Goal: Check status: Check status

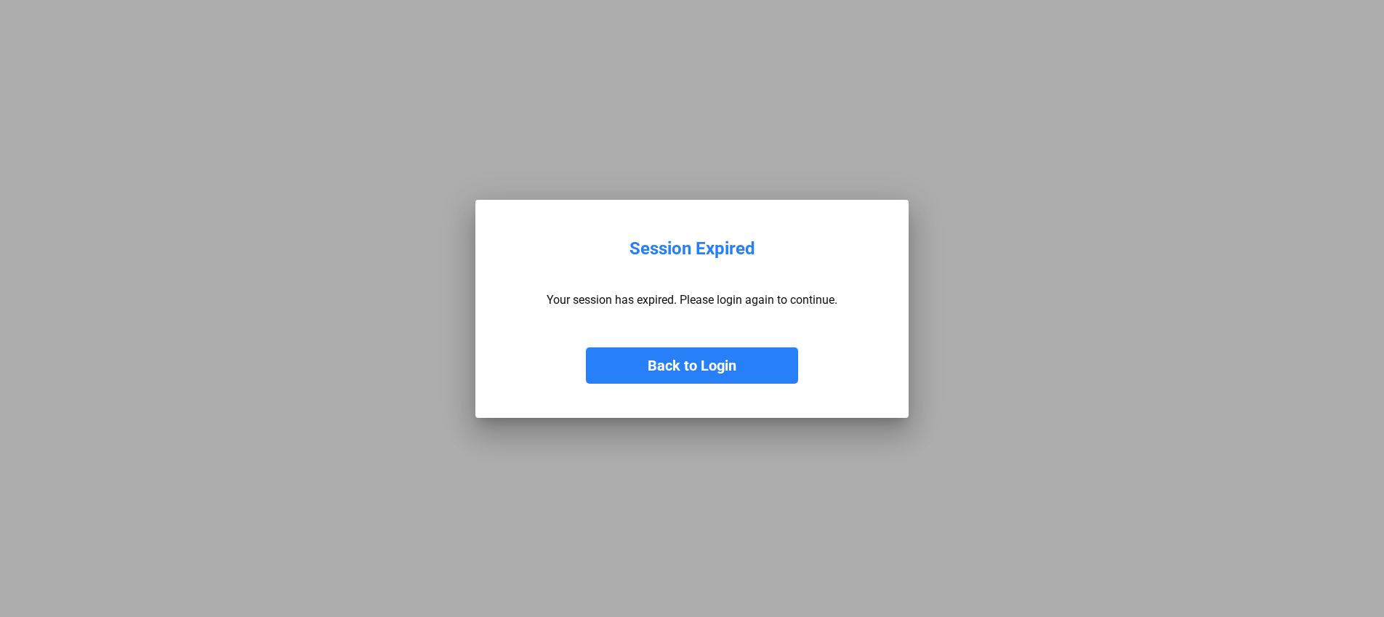
click at [724, 371] on button "Back to Login" at bounding box center [692, 365] width 212 height 36
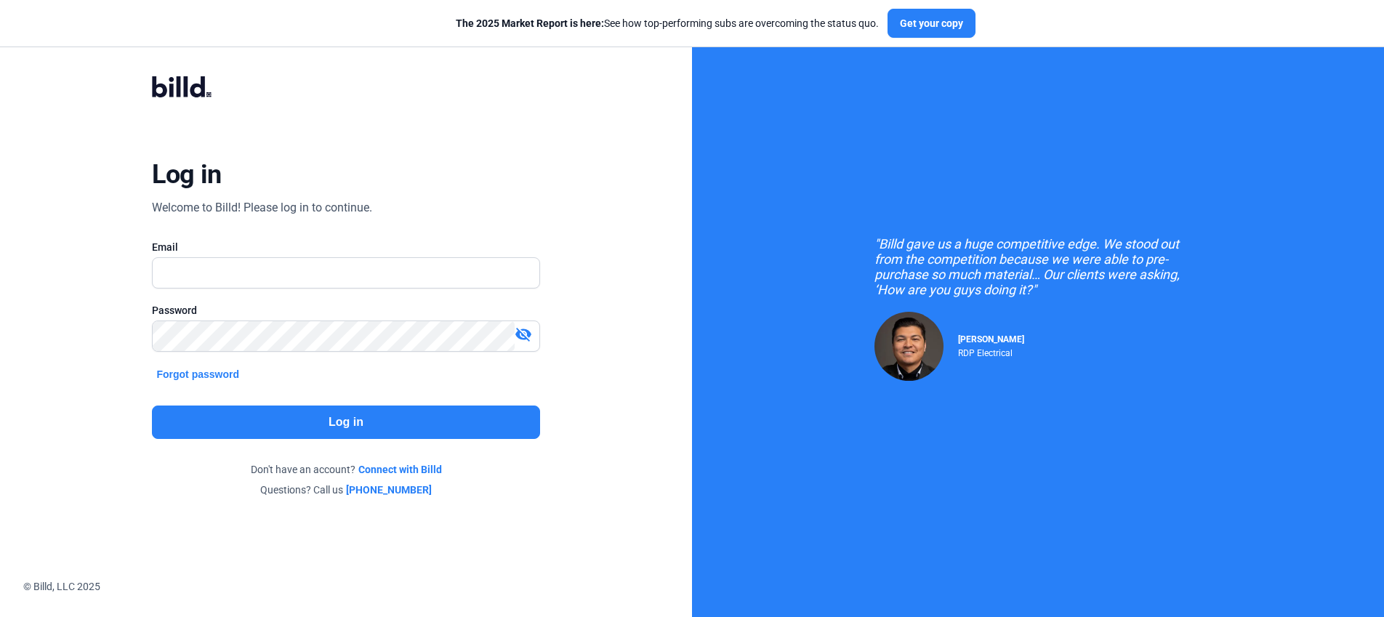
click at [358, 291] on div at bounding box center [345, 296] width 387 height 15
click at [379, 278] on input "text" at bounding box center [346, 273] width 386 height 30
type input "[PERSON_NAME][EMAIL_ADDRESS][DOMAIN_NAME]"
click at [378, 438] on div "Log in Welcome to Billd! Please log in to continue. Email [PERSON_NAME][EMAIL_A…" at bounding box center [346, 287] width 498 height 476
click at [393, 429] on button "Log in" at bounding box center [345, 422] width 387 height 33
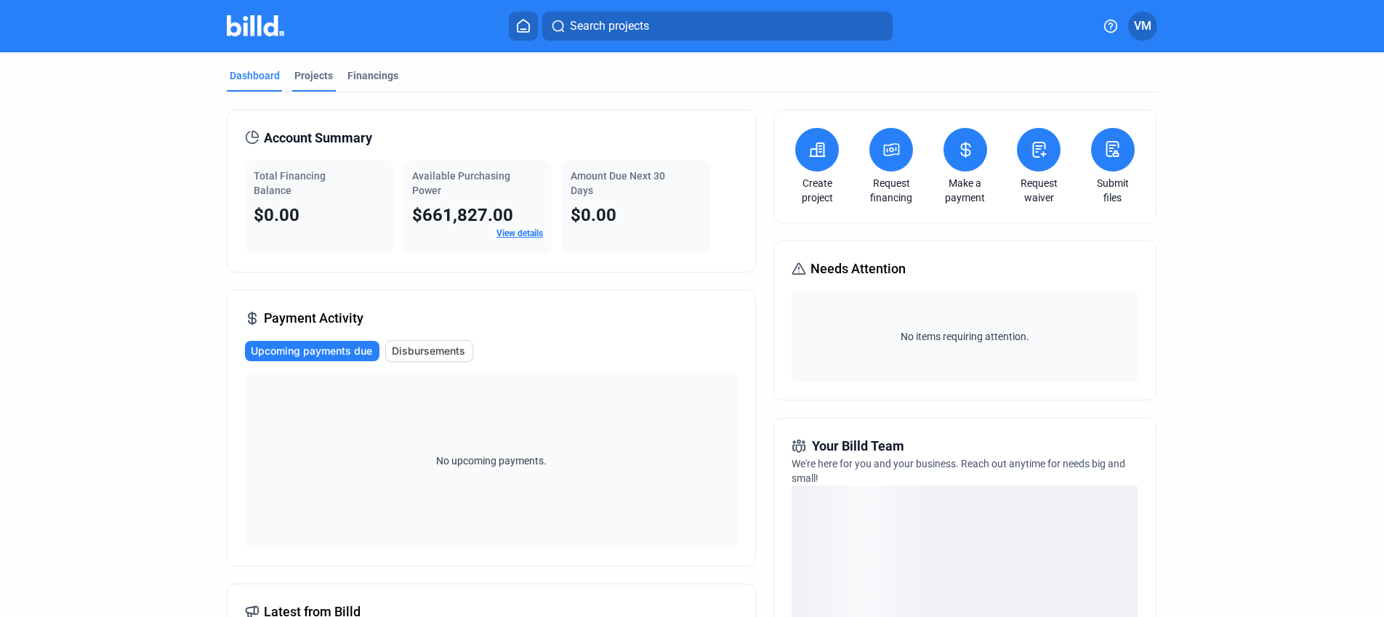
click at [299, 74] on div "Projects" at bounding box center [313, 75] width 39 height 15
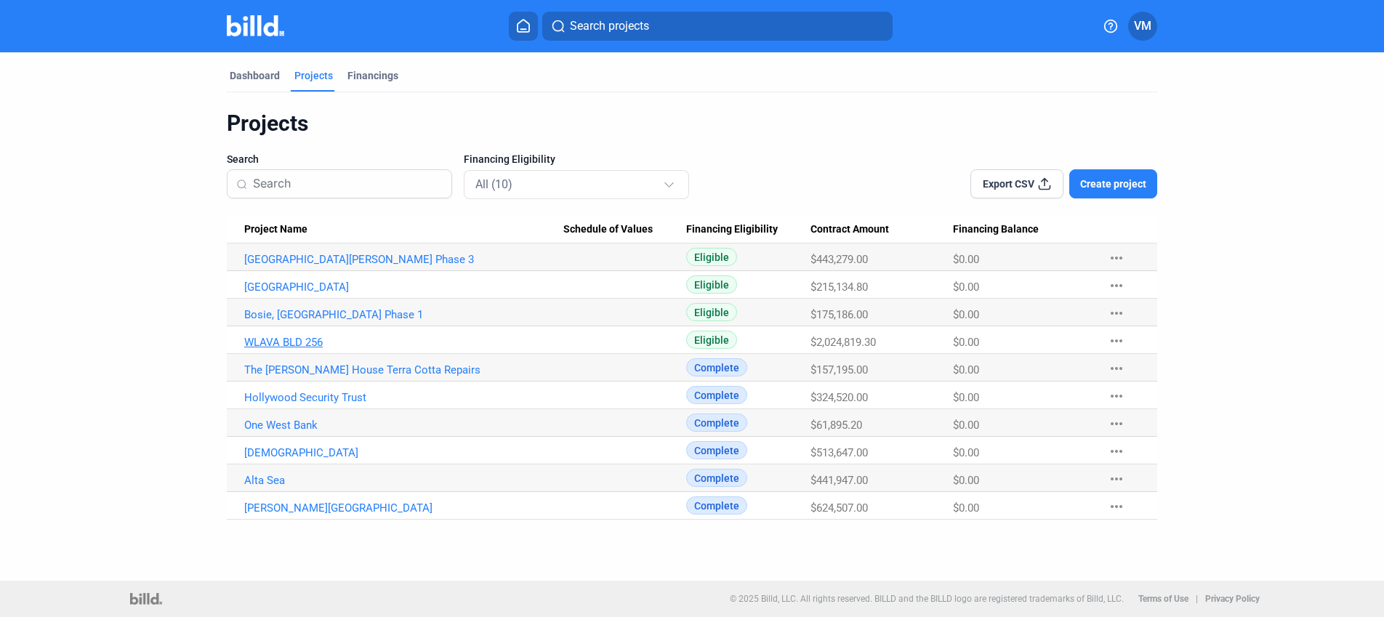
click at [315, 338] on link "WLAVA BLD 256" at bounding box center [403, 342] width 319 height 13
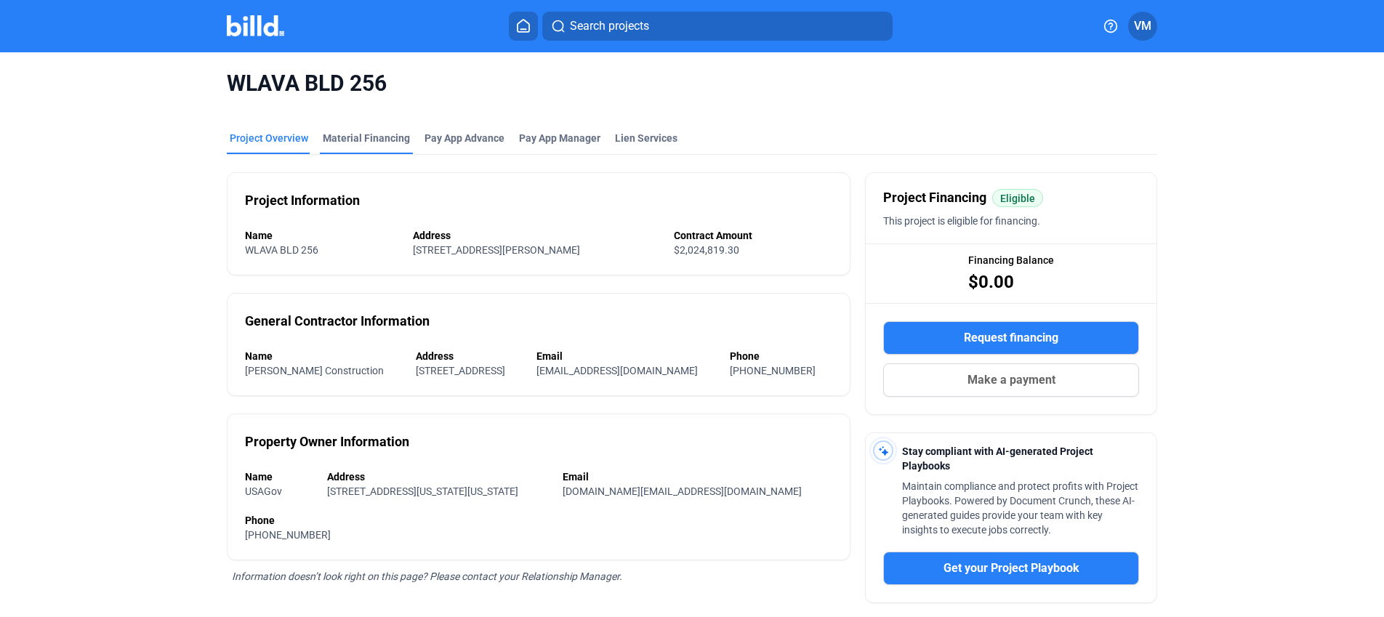
click at [390, 142] on div "Material Financing" at bounding box center [366, 138] width 87 height 15
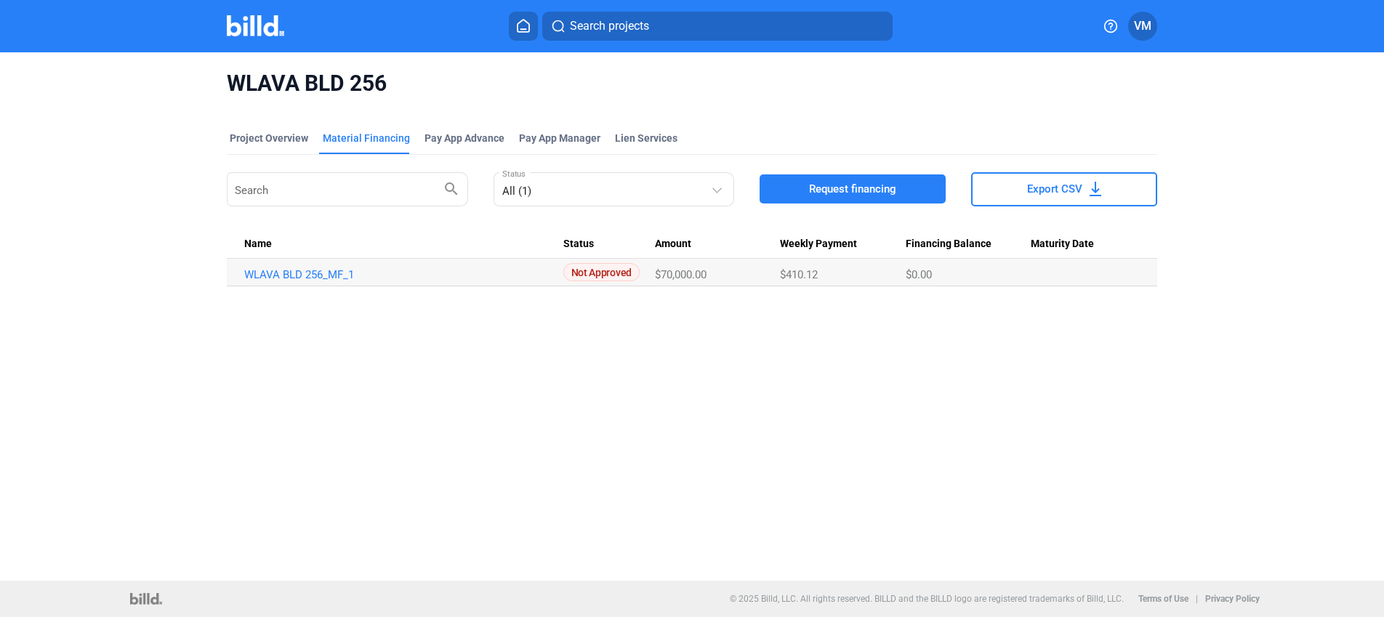
click at [457, 129] on mat-tab-group "Project Overview Material Financing Pay App Advance Pay App Manager Lien Servic…" at bounding box center [692, 201] width 930 height 172
click at [454, 145] on div "Pay App Advance" at bounding box center [464, 142] width 86 height 23
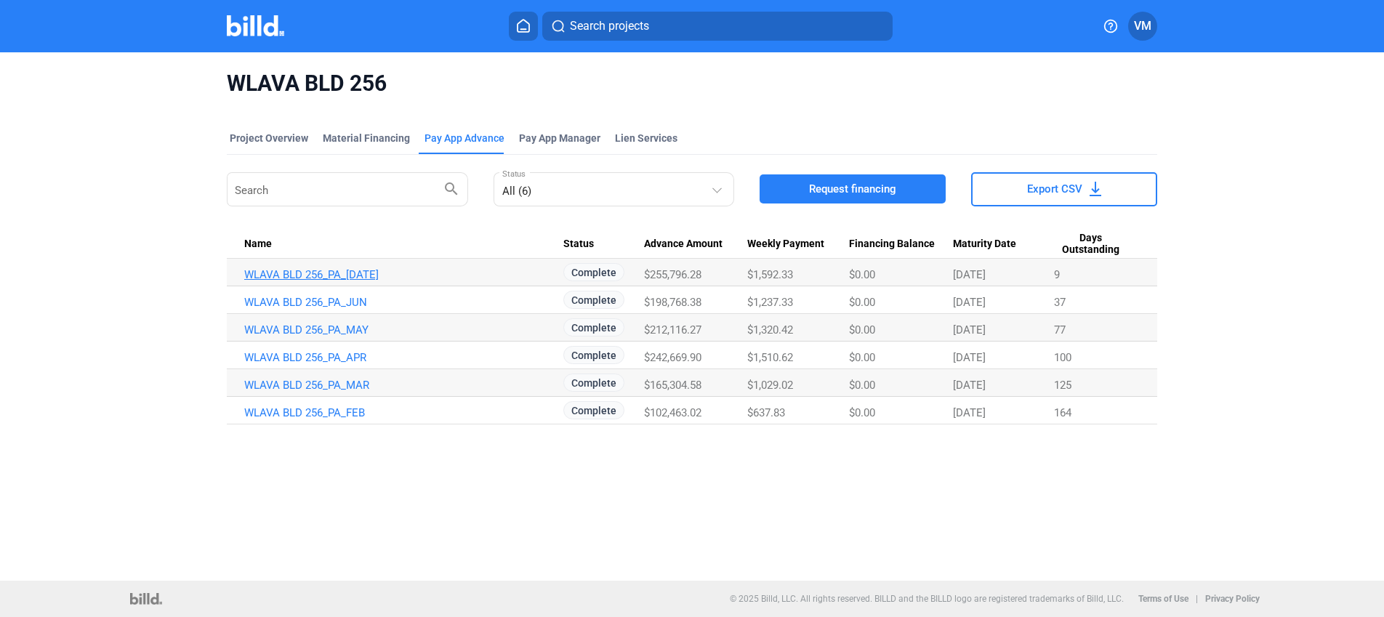
click at [350, 272] on link "WLAVA BLD 256_PA_[DATE]" at bounding box center [403, 274] width 319 height 13
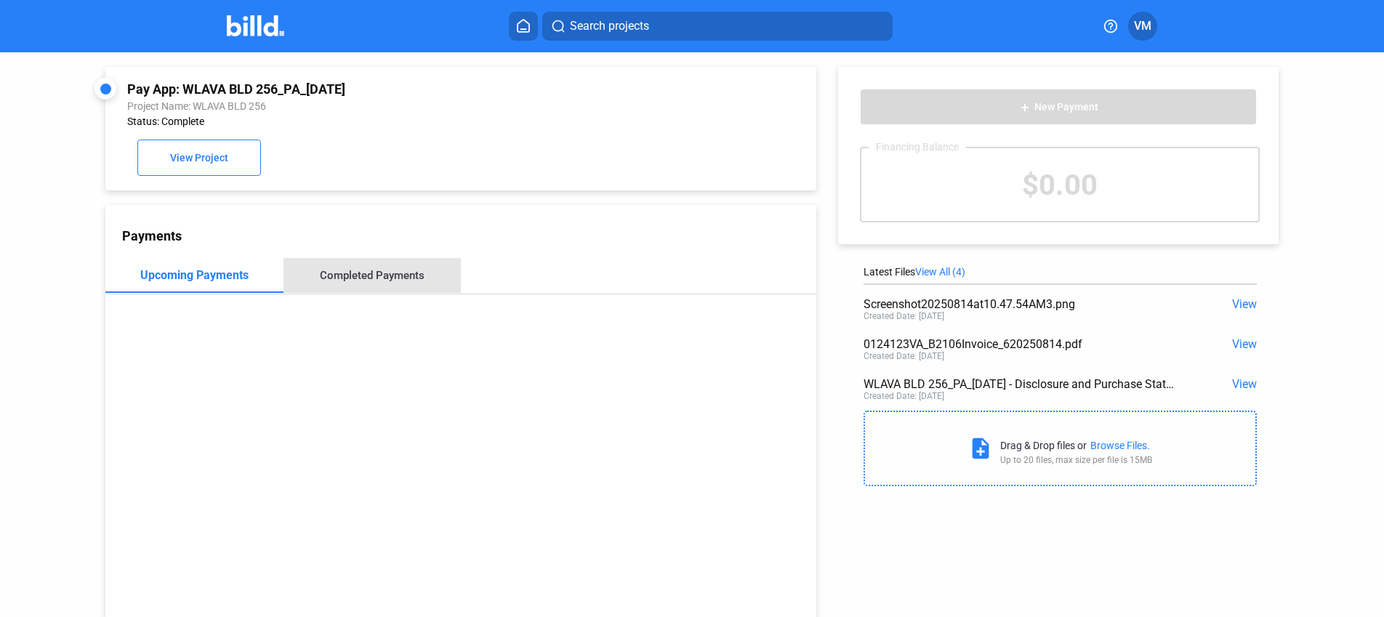
click at [399, 286] on div "Completed Payments" at bounding box center [372, 275] width 178 height 35
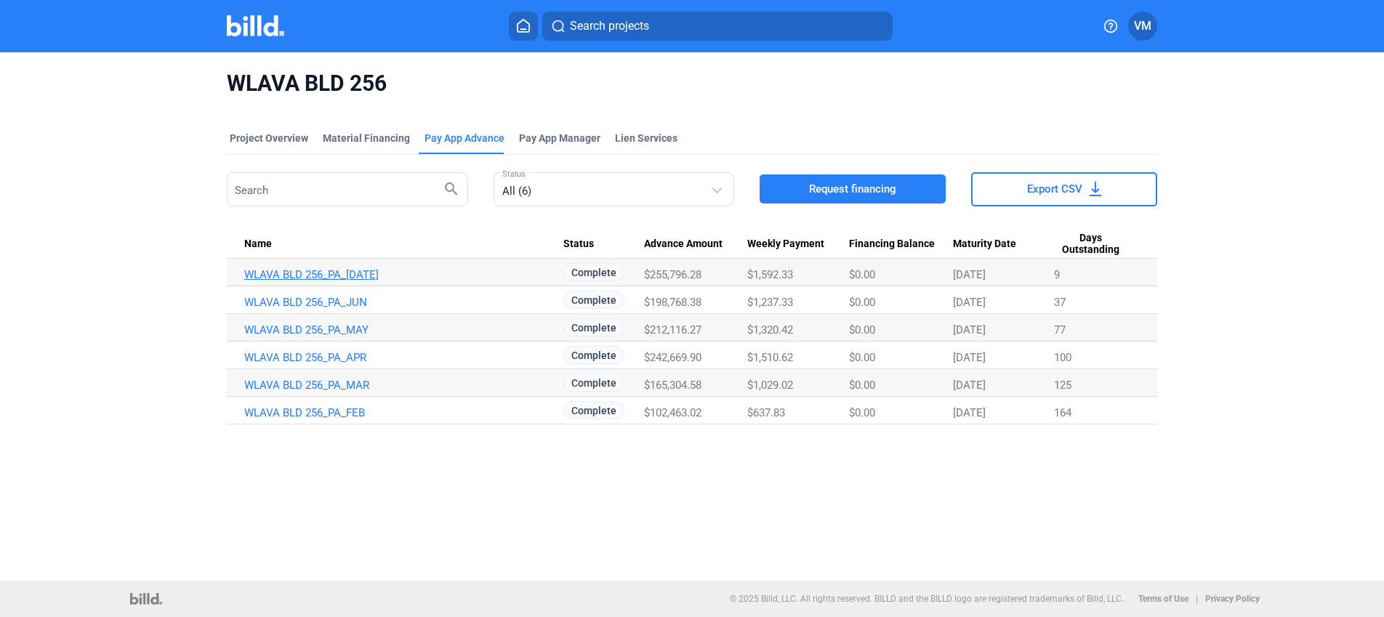
click at [343, 275] on link "WLAVA BLD 256_PA_[DATE]" at bounding box center [403, 274] width 319 height 13
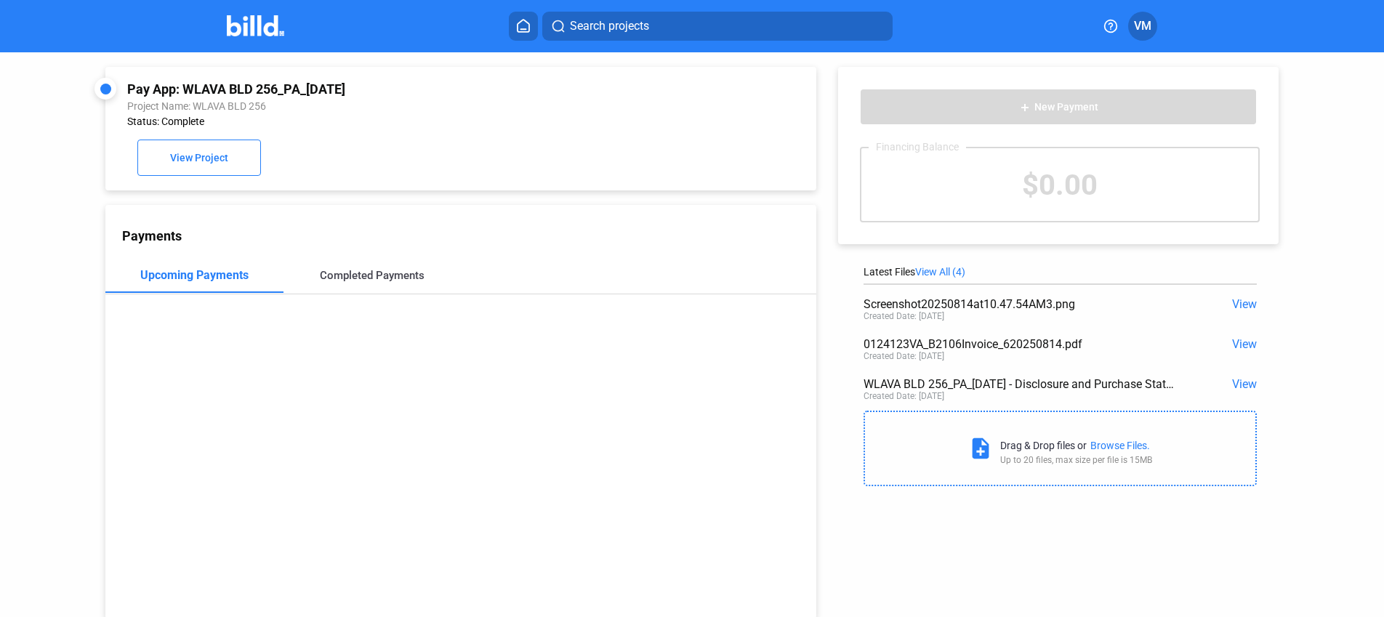
click at [356, 269] on div "Completed Payments" at bounding box center [372, 275] width 105 height 13
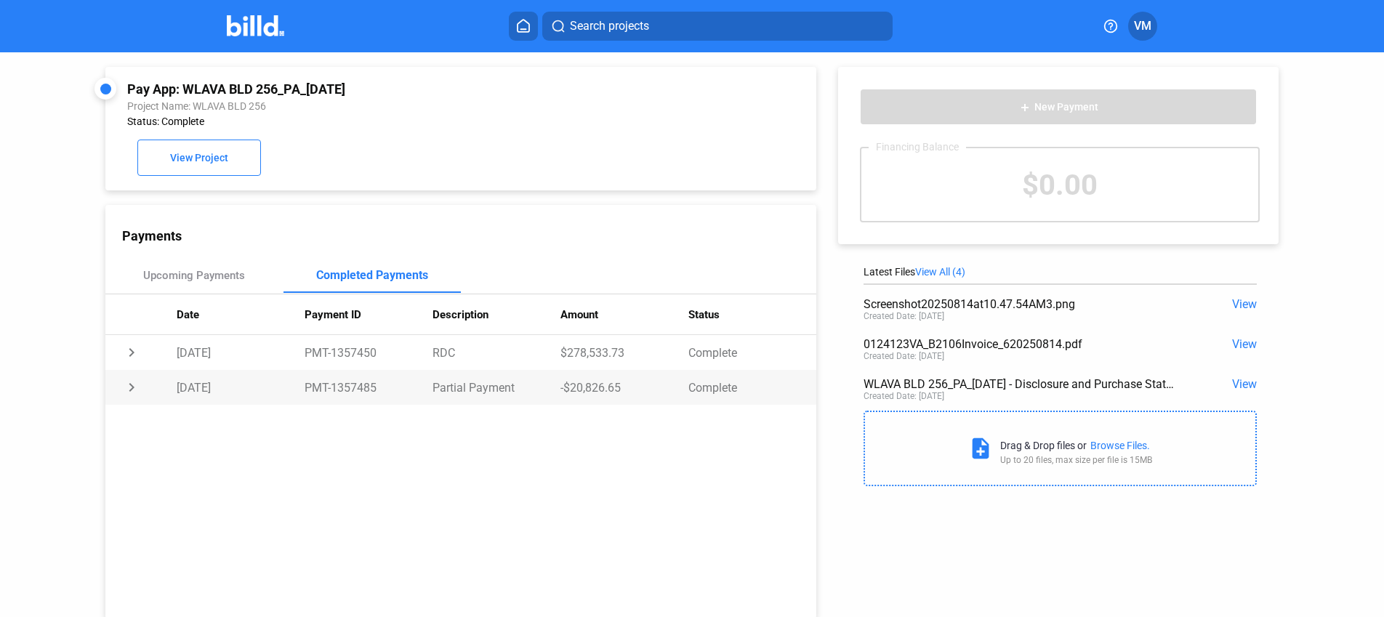
click at [613, 390] on td "-$20,826.65" at bounding box center [624, 387] width 128 height 35
drag, startPoint x: 618, startPoint y: 390, endPoint x: 570, endPoint y: 386, distance: 48.1
click at [562, 384] on td "-$20,826.65" at bounding box center [624, 387] width 128 height 35
copy td "$20,826.65"
